Goal: Task Accomplishment & Management: Manage account settings

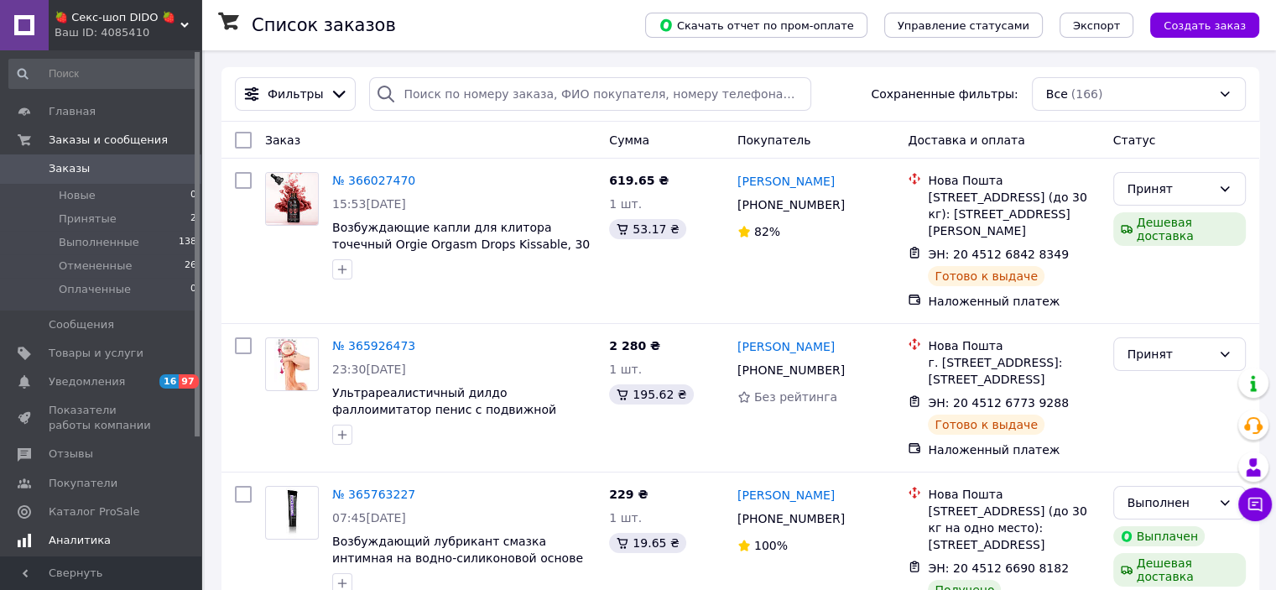
click at [94, 543] on span "Аналитика" at bounding box center [80, 540] width 62 height 15
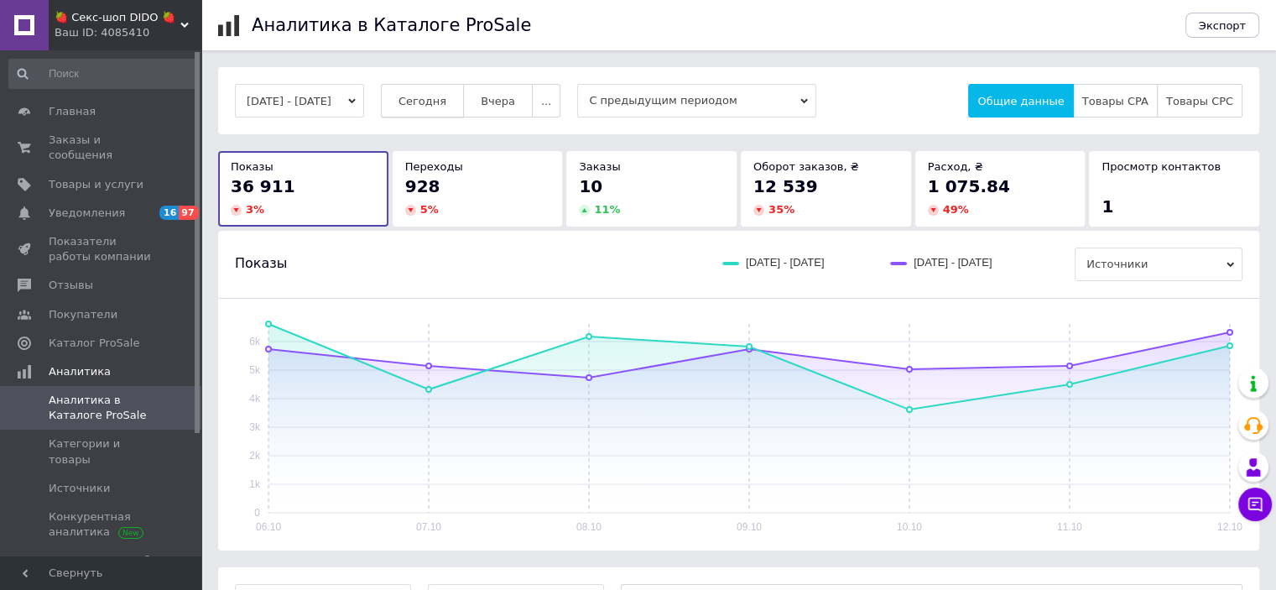
click at [433, 106] on span "Сегодня" at bounding box center [422, 101] width 48 height 13
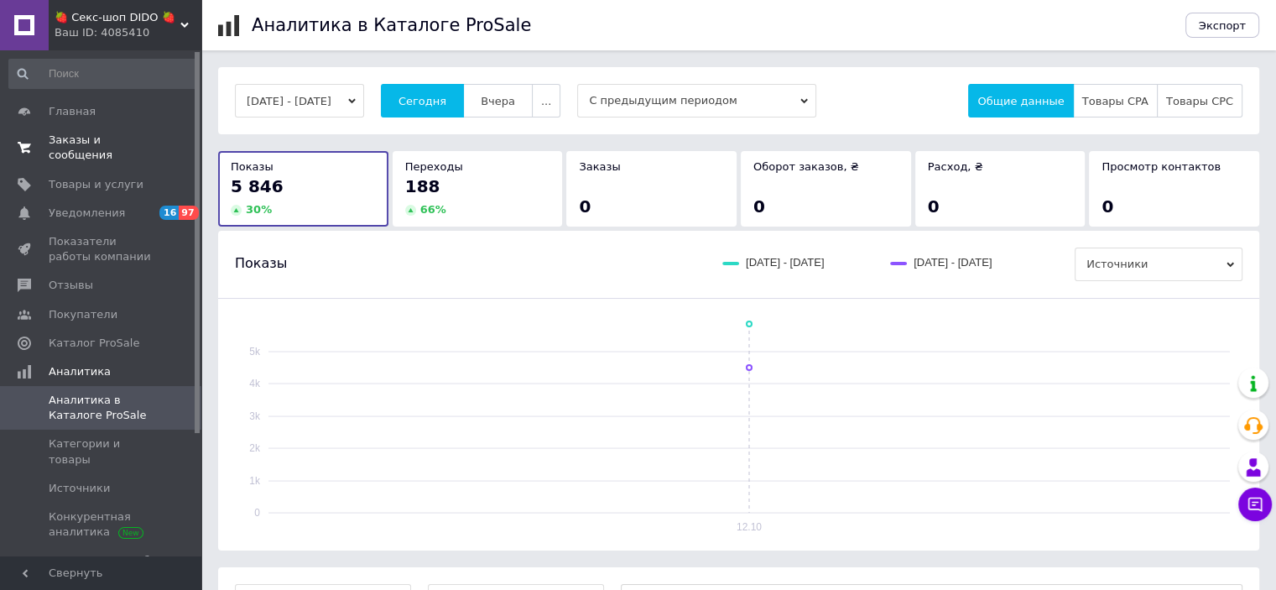
click at [89, 136] on span "Заказы и сообщения" at bounding box center [102, 148] width 107 height 30
